Goal: Find specific page/section: Find specific page/section

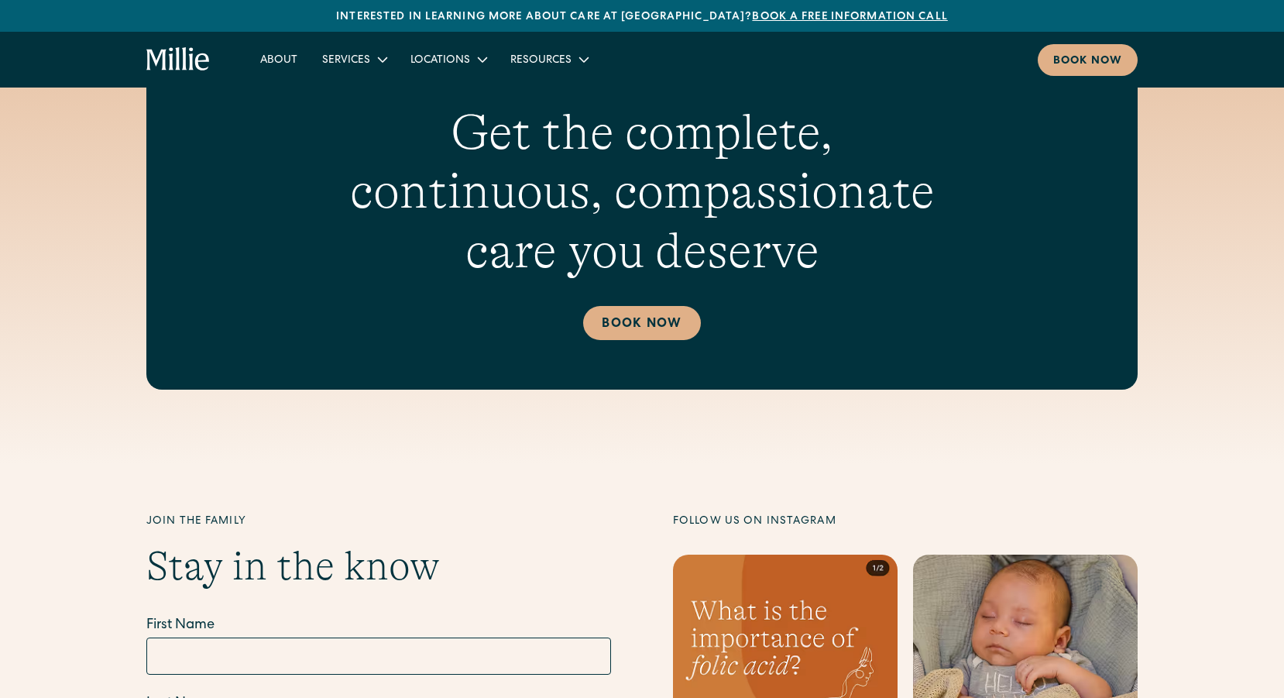
scroll to position [6260, 0]
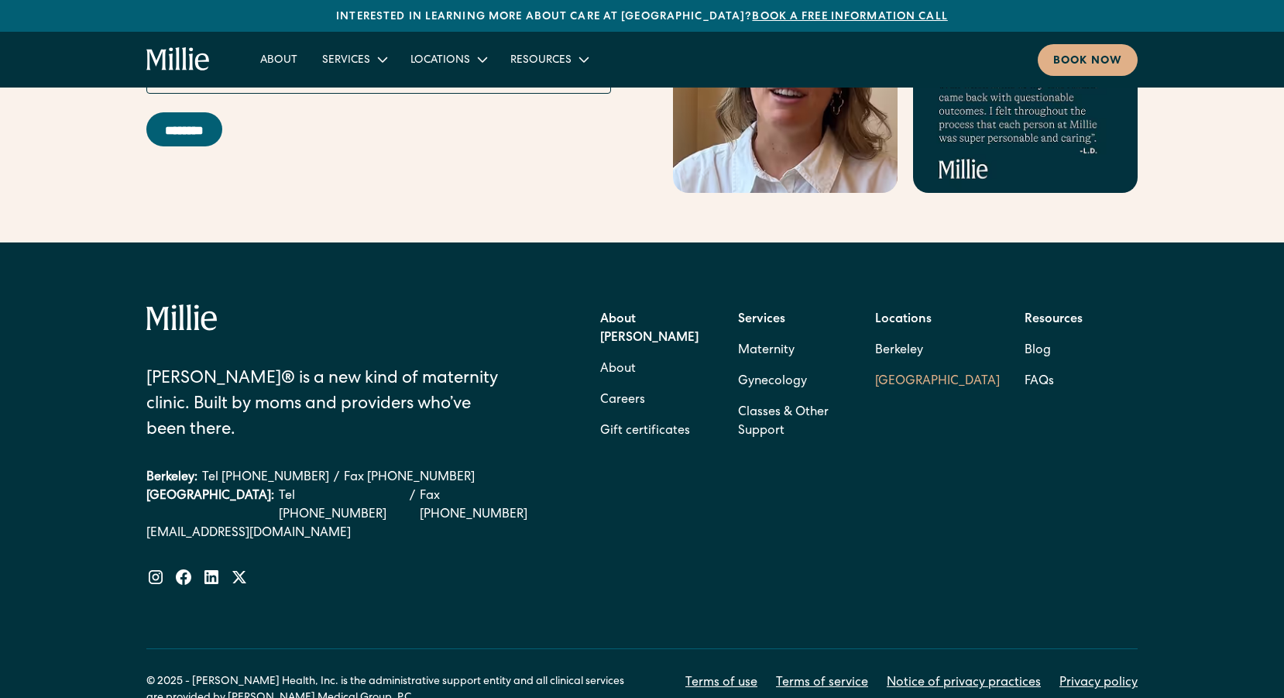
click at [921, 366] on link "[GEOGRAPHIC_DATA]" at bounding box center [937, 381] width 125 height 31
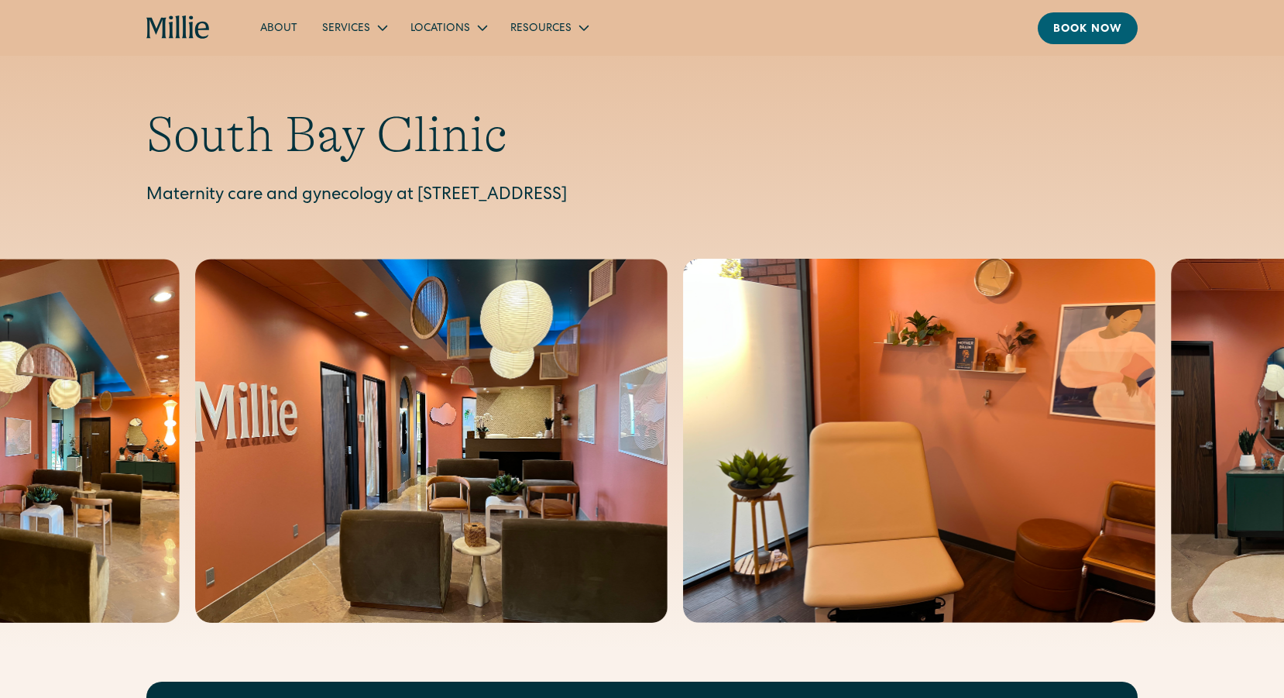
drag, startPoint x: 422, startPoint y: 195, endPoint x: 811, endPoint y: 187, distance: 389.5
click at [811, 187] on p "Maternity care and gynecology at [STREET_ADDRESS]" at bounding box center [641, 196] width 991 height 26
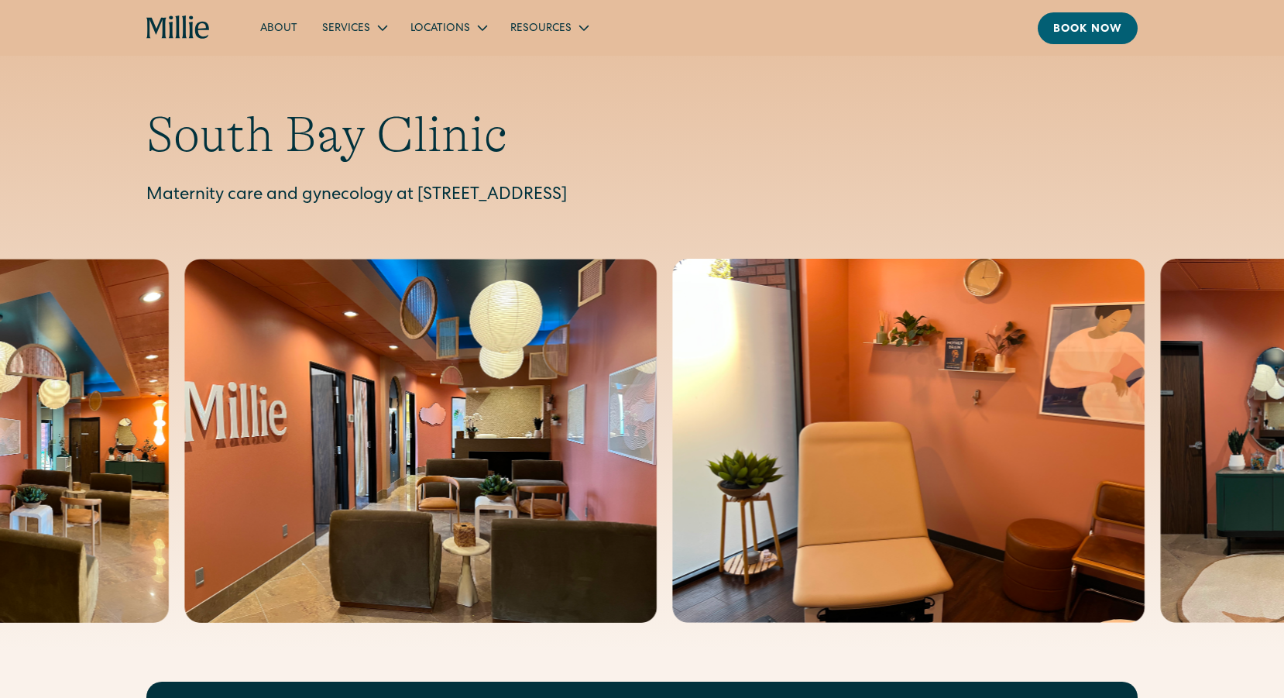
copy p "[STREET_ADDRESS]"
